Goal: Task Accomplishment & Management: Manage account settings

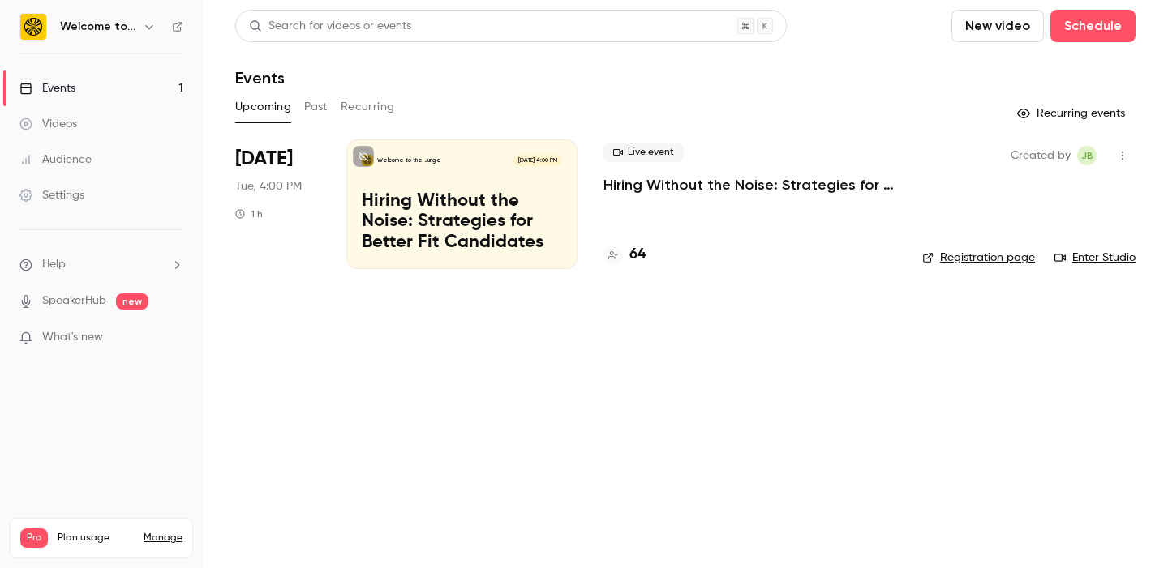
click at [512, 199] on p "Hiring Without the Noise: Strategies for Better Fit Candidates" at bounding box center [462, 222] width 200 height 62
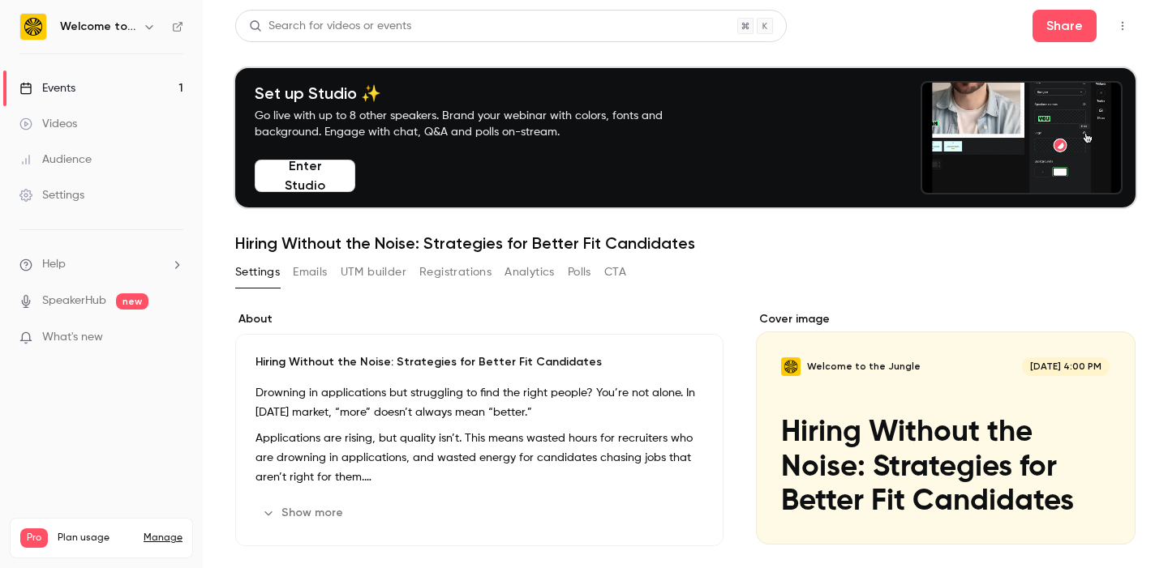
click at [457, 270] on button "Registrations" at bounding box center [455, 272] width 72 height 26
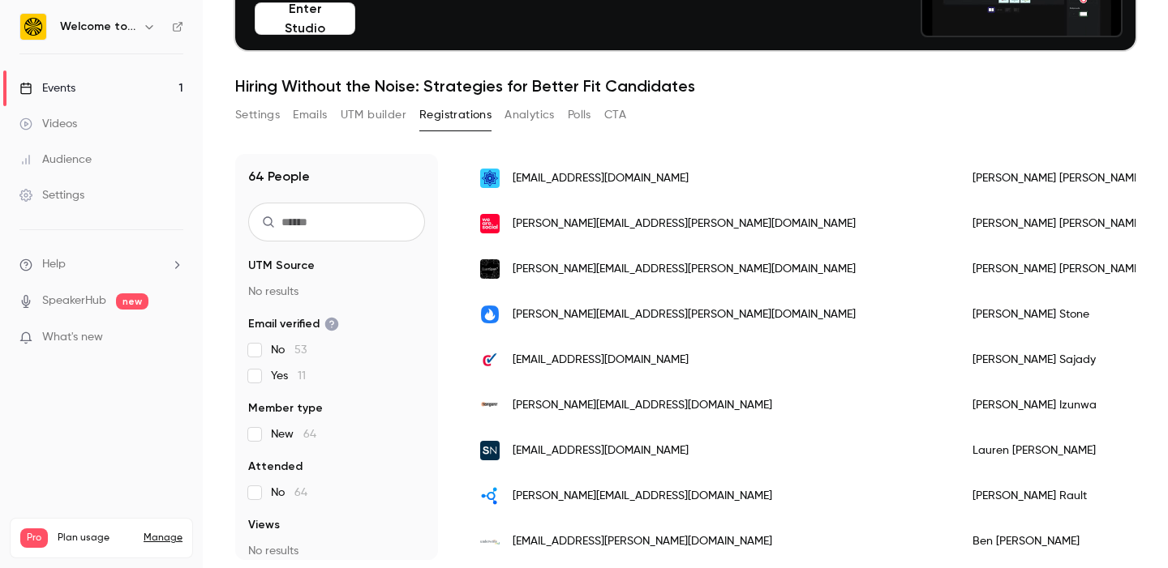
scroll to position [1607, 0]
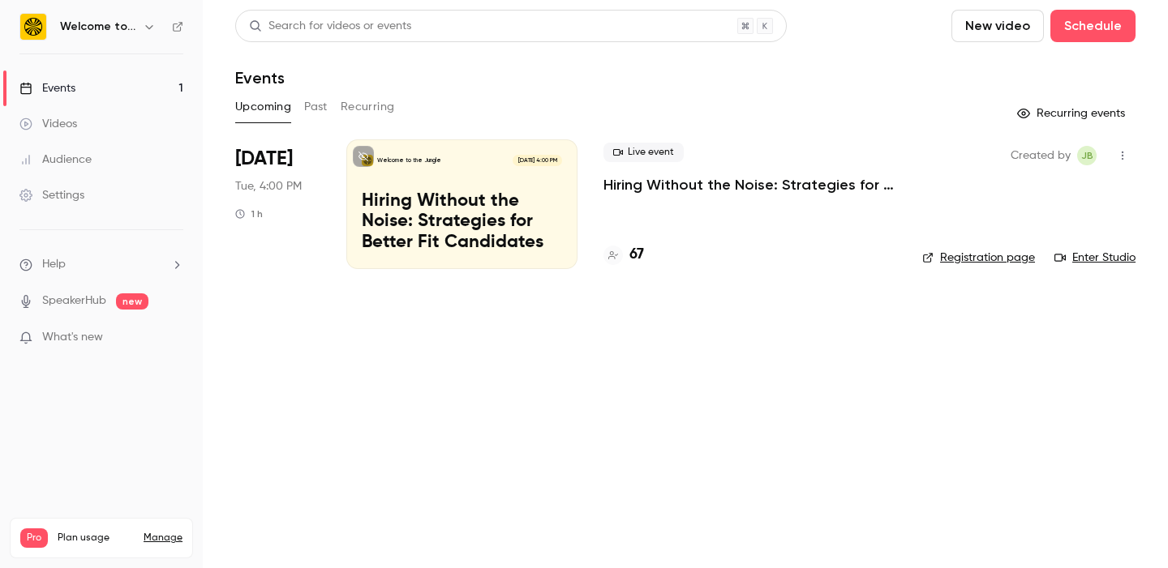
click at [459, 207] on p "Hiring Without the Noise: Strategies for Better Fit Candidates" at bounding box center [462, 222] width 200 height 62
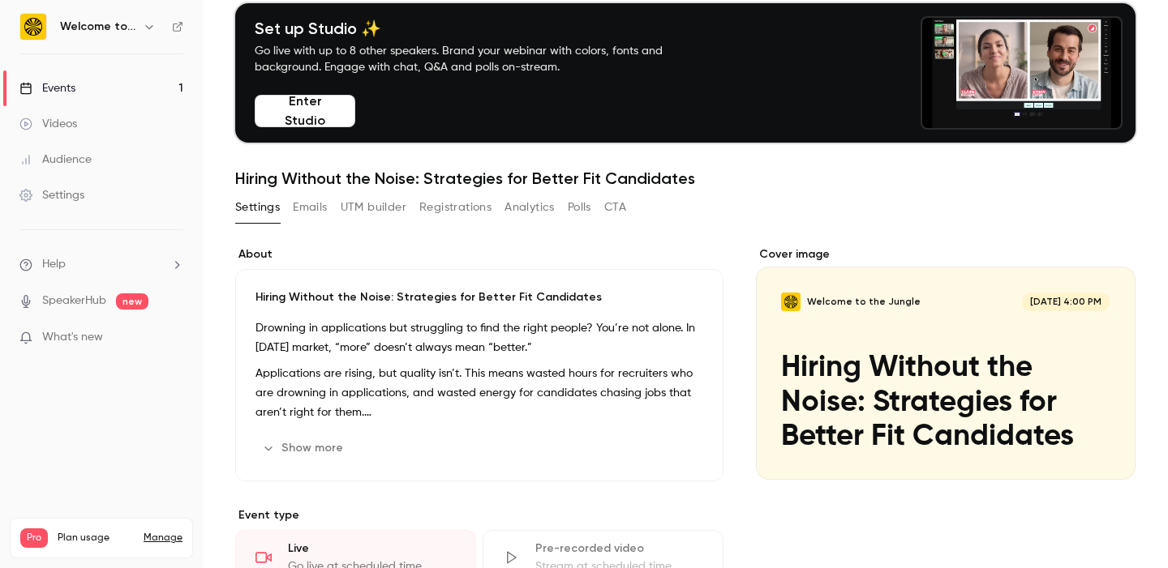
scroll to position [56, 0]
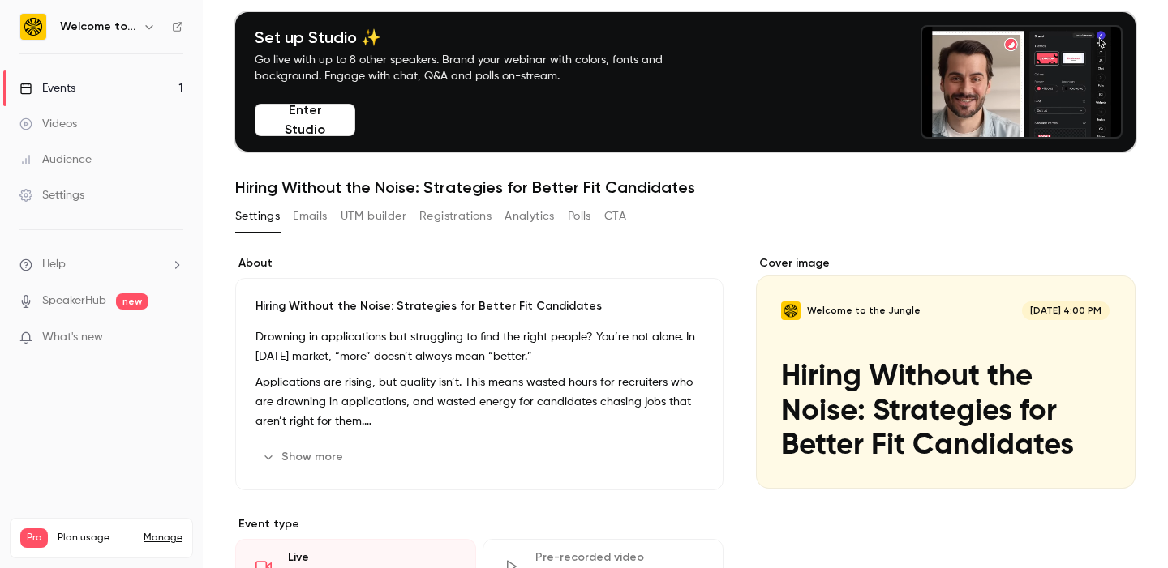
click at [467, 208] on button "Registrations" at bounding box center [455, 217] width 72 height 26
